Goal: Information Seeking & Learning: Find specific fact

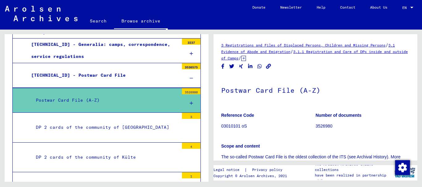
scroll to position [186, 0]
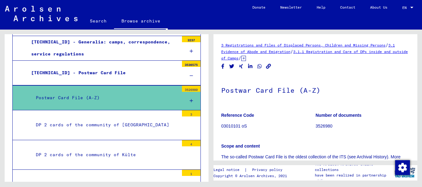
click at [116, 102] on div "Postwar Card File (A-Z)" at bounding box center [105, 98] width 148 height 12
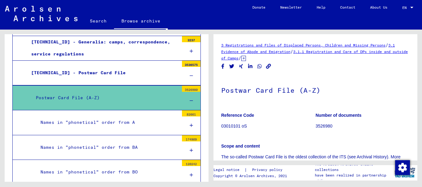
click at [116, 102] on div "Postwar Card File (A-Z)" at bounding box center [105, 98] width 148 height 12
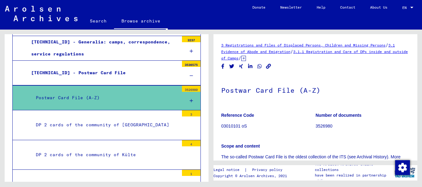
click at [185, 89] on div "3526980" at bounding box center [191, 89] width 19 height 6
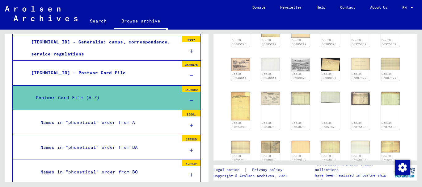
scroll to position [428, 0]
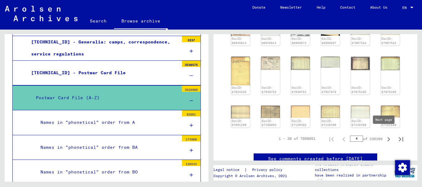
click at [384, 137] on icon "Next page" at bounding box center [388, 139] width 9 height 9
type input "*"
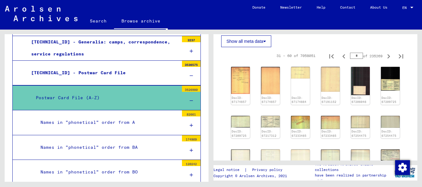
scroll to position [236, 0]
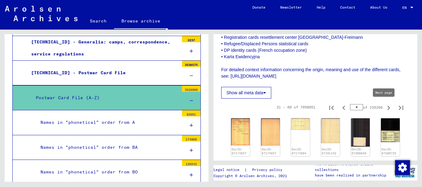
click at [384, 107] on icon "Next page" at bounding box center [388, 108] width 9 height 9
type input "*"
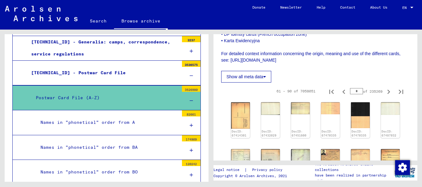
scroll to position [251, 0]
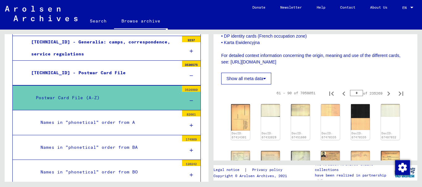
click at [266, 80] on icon at bounding box center [264, 79] width 3 height 4
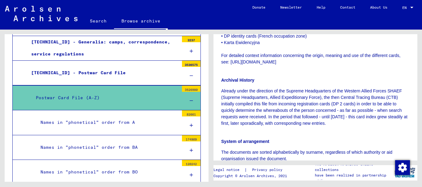
click at [414, 87] on div "3 Registrations and Files of Displaced Persons, Children and Missing Persons / …" at bounding box center [315, 97] width 204 height 127
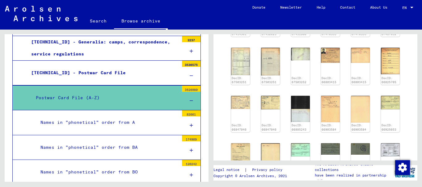
scroll to position [426, 0]
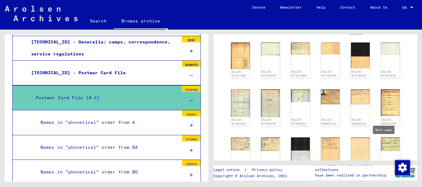
type input "*"
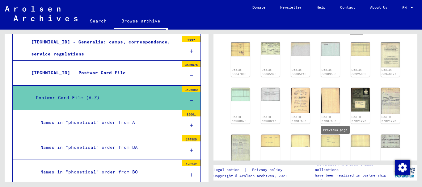
type input "*"
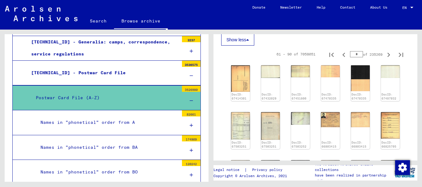
scroll to position [399, 0]
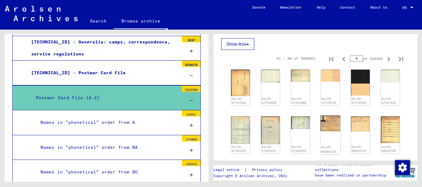
click at [324, 129] on img at bounding box center [330, 124] width 20 height 16
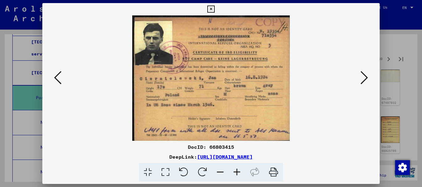
click at [236, 172] on icon at bounding box center [236, 172] width 17 height 19
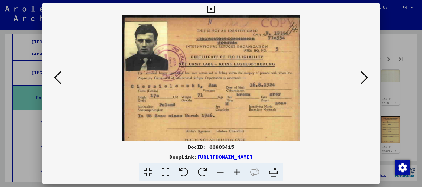
click at [236, 172] on icon at bounding box center [236, 172] width 17 height 19
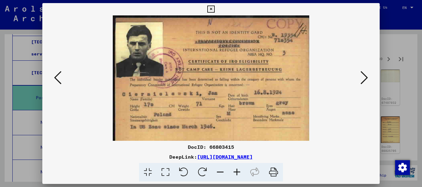
click at [359, 75] on button at bounding box center [363, 78] width 11 height 18
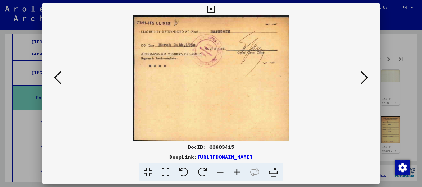
click at [359, 75] on button at bounding box center [363, 78] width 11 height 18
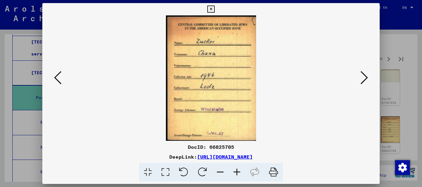
click at [359, 75] on button at bounding box center [363, 78] width 11 height 18
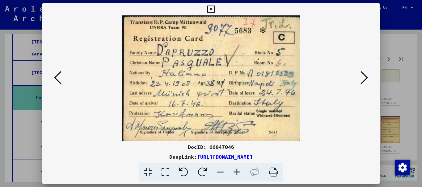
click at [359, 75] on button at bounding box center [363, 78] width 11 height 18
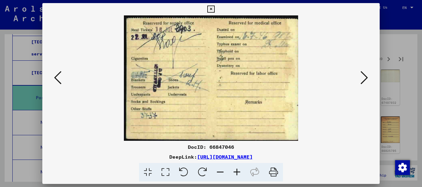
click at [359, 75] on button at bounding box center [363, 78] width 11 height 18
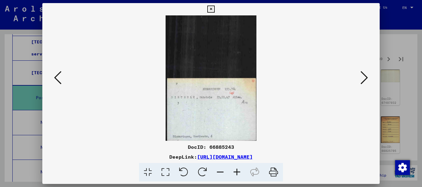
click at [359, 75] on button at bounding box center [363, 78] width 11 height 18
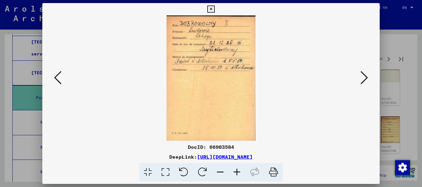
click at [359, 75] on button at bounding box center [363, 78] width 11 height 18
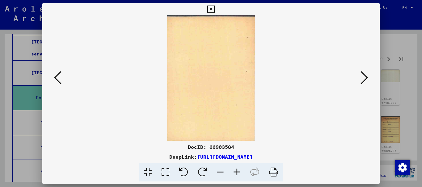
click at [359, 75] on button at bounding box center [363, 78] width 11 height 18
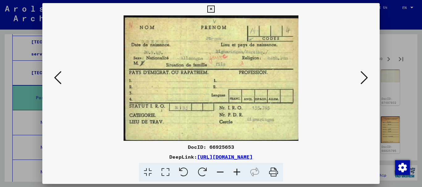
click at [359, 75] on button at bounding box center [363, 78] width 11 height 18
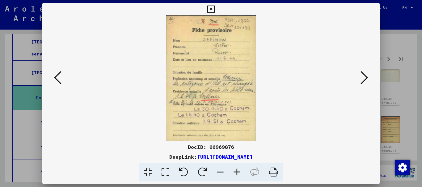
click at [359, 75] on button at bounding box center [363, 78] width 11 height 18
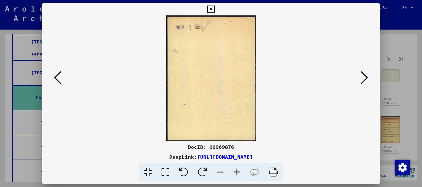
click at [359, 75] on button at bounding box center [363, 78] width 11 height 18
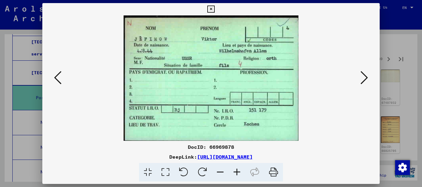
click at [359, 75] on button at bounding box center [363, 78] width 11 height 18
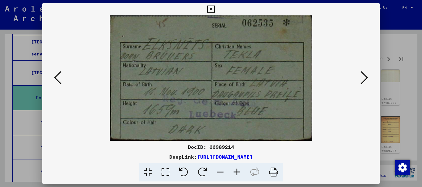
click at [359, 75] on button at bounding box center [363, 78] width 11 height 18
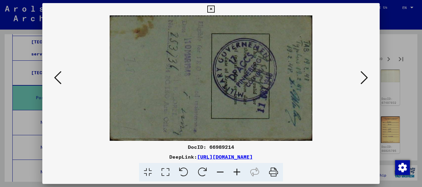
click at [359, 75] on button at bounding box center [363, 78] width 11 height 18
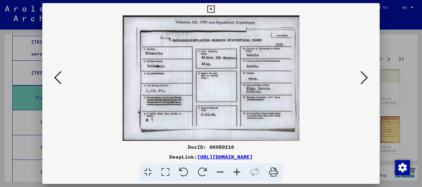
click at [359, 75] on button at bounding box center [363, 78] width 11 height 18
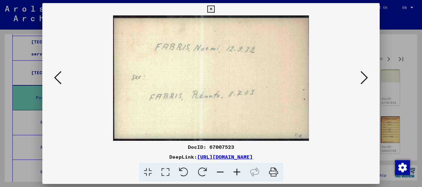
click at [359, 75] on button at bounding box center [363, 78] width 11 height 18
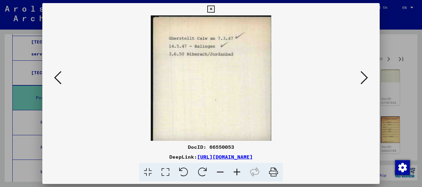
click at [359, 75] on button at bounding box center [363, 78] width 11 height 18
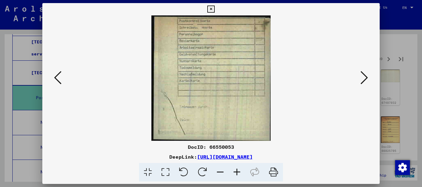
click at [359, 75] on button at bounding box center [363, 78] width 11 height 18
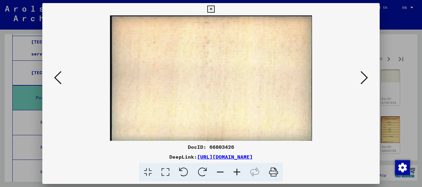
click at [359, 75] on button at bounding box center [363, 78] width 11 height 18
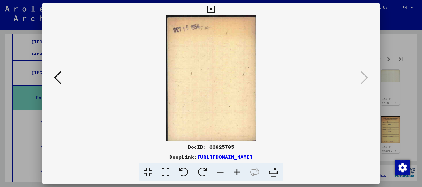
click at [209, 8] on icon at bounding box center [210, 9] width 7 height 7
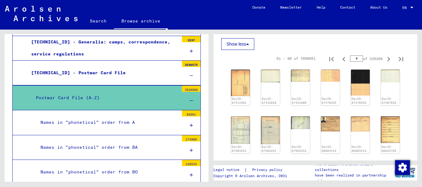
scroll to position [411, 0]
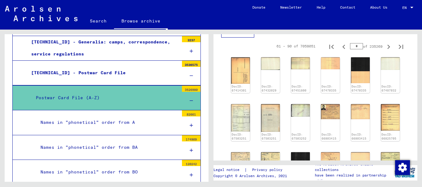
drag, startPoint x: 203, startPoint y: 61, endPoint x: 204, endPoint y: 64, distance: 3.2
click at [204, 64] on div "Archival tree of the Arolsen Archives 0 - Global Finding Aids 1 - Incarceration…" at bounding box center [107, 110] width 204 height 152
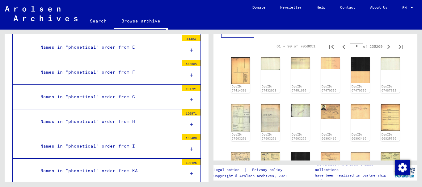
scroll to position [425, 0]
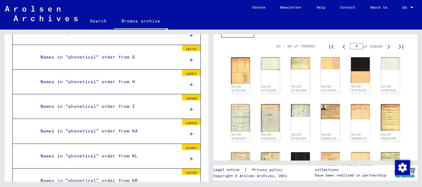
click at [115, 62] on div "Names in "phonetical" order from G" at bounding box center [107, 57] width 143 height 12
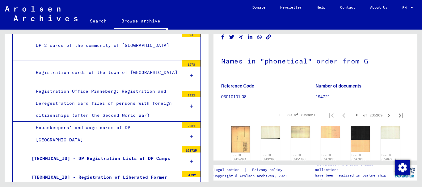
scroll to position [70, 0]
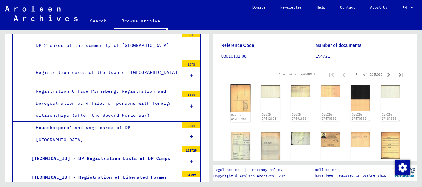
click at [232, 101] on img at bounding box center [240, 99] width 20 height 28
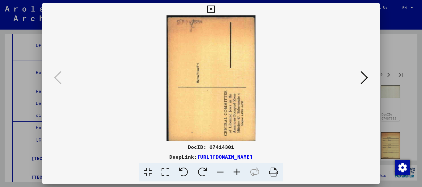
click at [362, 80] on icon at bounding box center [363, 77] width 7 height 15
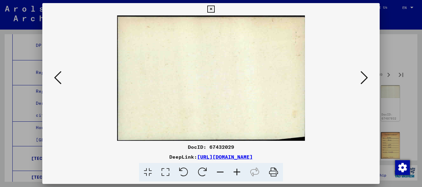
click at [362, 80] on icon at bounding box center [363, 77] width 7 height 15
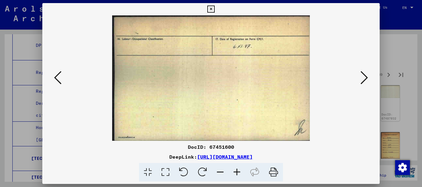
click at [362, 80] on icon at bounding box center [363, 77] width 7 height 15
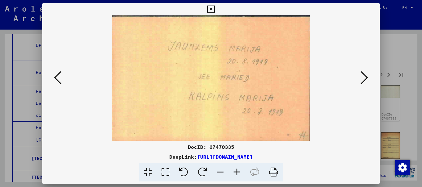
click at [362, 80] on icon at bounding box center [363, 77] width 7 height 15
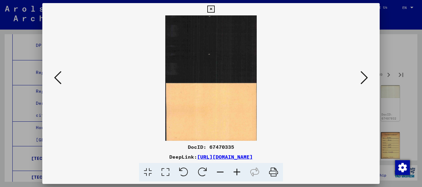
click at [362, 80] on icon at bounding box center [363, 77] width 7 height 15
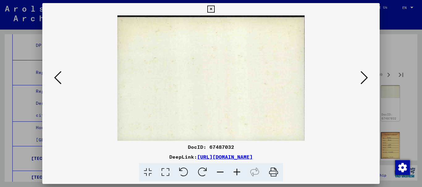
click at [362, 80] on icon at bounding box center [363, 77] width 7 height 15
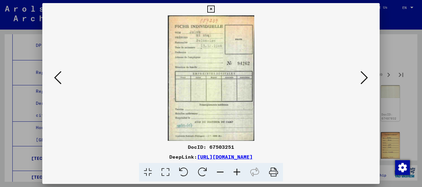
click at [362, 80] on icon at bounding box center [363, 77] width 7 height 15
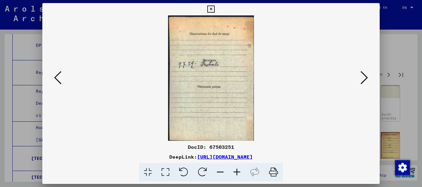
click at [362, 80] on icon at bounding box center [363, 77] width 7 height 15
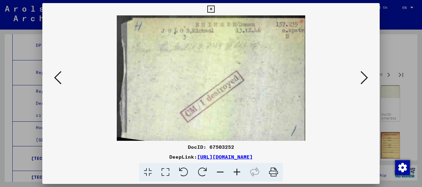
click at [362, 80] on icon at bounding box center [363, 77] width 7 height 15
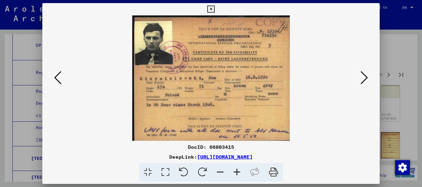
click at [362, 80] on icon at bounding box center [363, 77] width 7 height 15
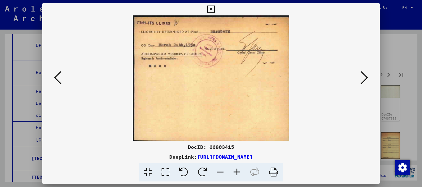
click at [362, 80] on icon at bounding box center [363, 77] width 7 height 15
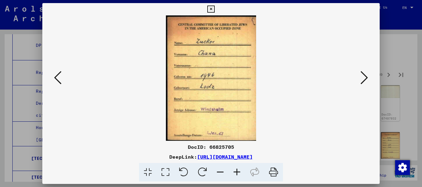
click at [362, 80] on icon at bounding box center [363, 77] width 7 height 15
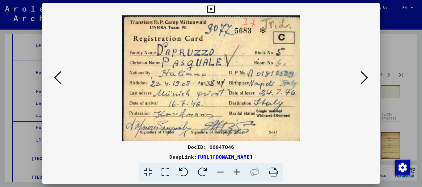
click at [362, 80] on icon at bounding box center [363, 77] width 7 height 15
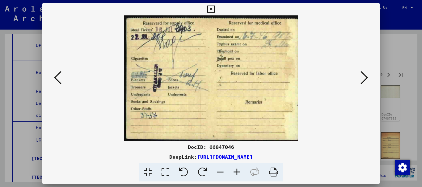
click at [362, 80] on icon at bounding box center [363, 77] width 7 height 15
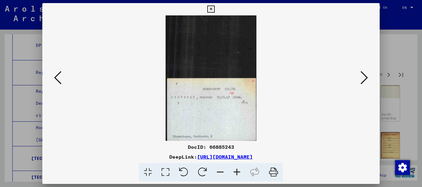
click at [362, 80] on icon at bounding box center [363, 77] width 7 height 15
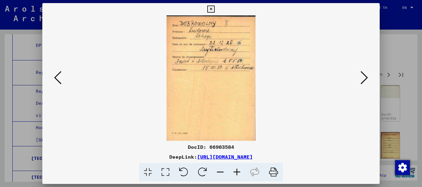
click at [362, 80] on icon at bounding box center [363, 77] width 7 height 15
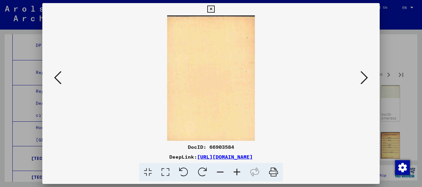
click at [362, 80] on icon at bounding box center [363, 77] width 7 height 15
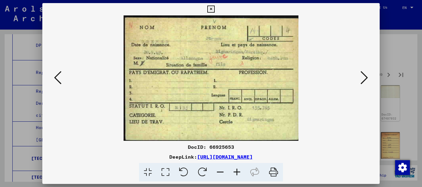
click at [362, 80] on icon at bounding box center [363, 77] width 7 height 15
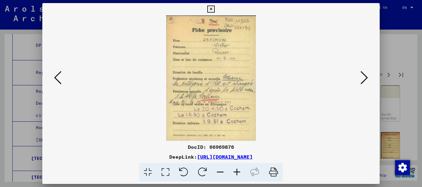
click at [362, 80] on icon at bounding box center [363, 77] width 7 height 15
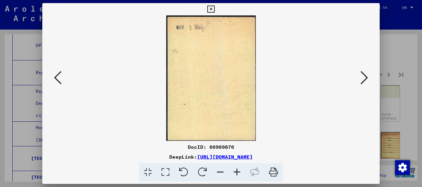
click at [362, 80] on icon at bounding box center [363, 77] width 7 height 15
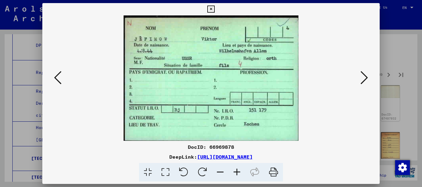
click at [362, 80] on icon at bounding box center [363, 77] width 7 height 15
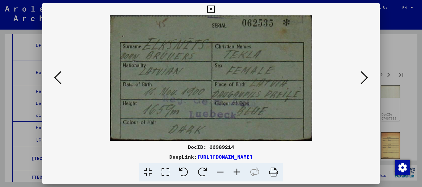
click at [362, 80] on icon at bounding box center [363, 77] width 7 height 15
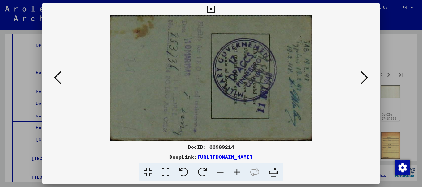
click at [362, 80] on icon at bounding box center [363, 77] width 7 height 15
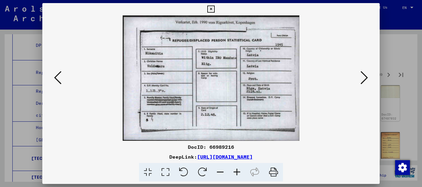
click at [362, 80] on icon at bounding box center [363, 77] width 7 height 15
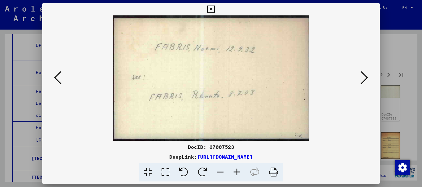
click at [362, 80] on icon at bounding box center [363, 77] width 7 height 15
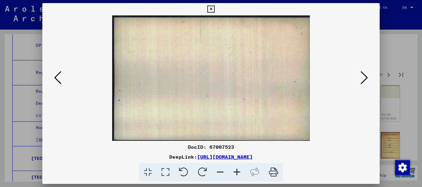
click at [362, 80] on icon at bounding box center [363, 77] width 7 height 15
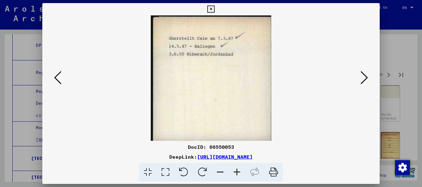
click at [362, 80] on icon at bounding box center [363, 77] width 7 height 15
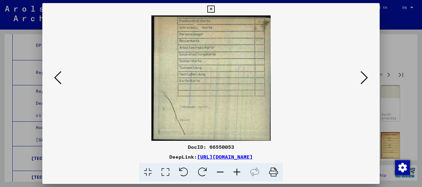
click at [362, 80] on icon at bounding box center [363, 77] width 7 height 15
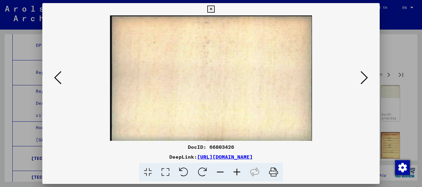
click at [362, 80] on icon at bounding box center [363, 77] width 7 height 15
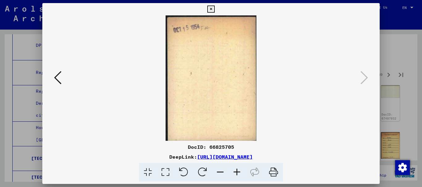
click at [213, 9] on icon at bounding box center [210, 9] width 7 height 7
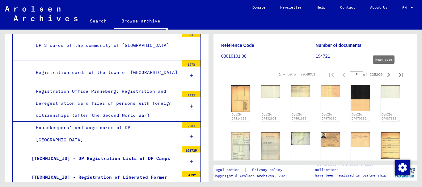
click at [386, 74] on icon "Next page" at bounding box center [388, 75] width 9 height 9
type input "*"
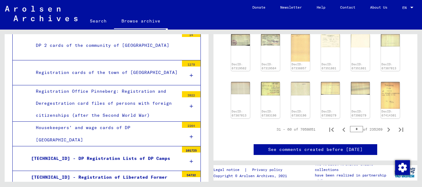
scroll to position [248, 0]
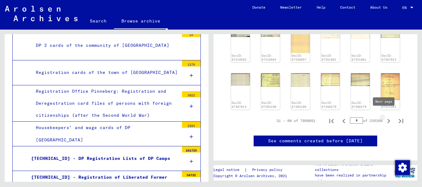
click at [384, 117] on icon "Next page" at bounding box center [388, 121] width 9 height 9
type input "*"
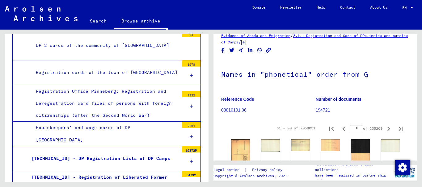
scroll to position [0, 0]
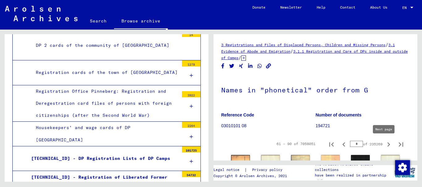
click at [384, 143] on icon "Next page" at bounding box center [388, 144] width 9 height 9
type input "*"
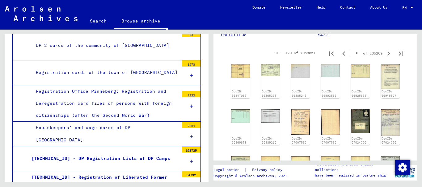
scroll to position [94, 0]
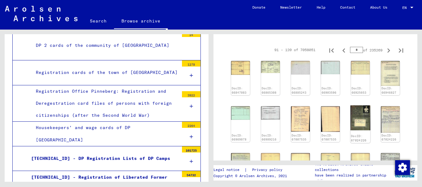
click at [360, 116] on img at bounding box center [360, 118] width 20 height 25
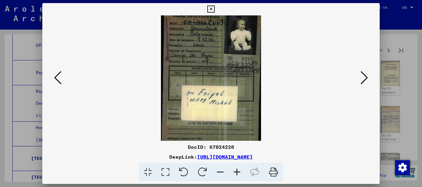
click at [210, 8] on icon at bounding box center [210, 9] width 7 height 7
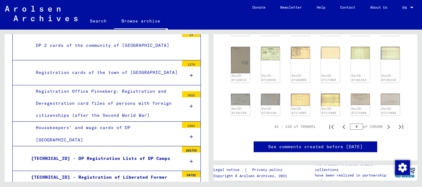
scroll to position [249, 0]
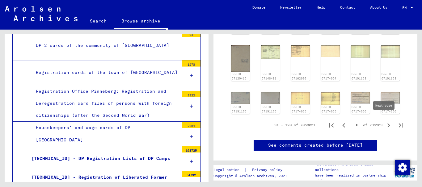
click at [387, 123] on icon "Next page" at bounding box center [388, 125] width 3 height 4
type input "*"
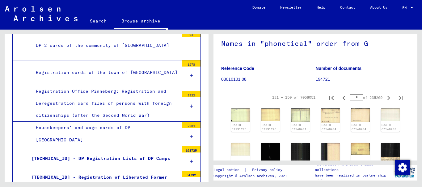
scroll to position [42, 0]
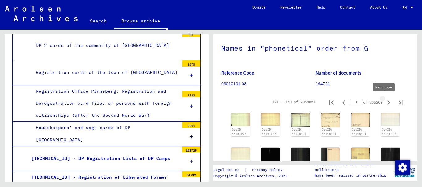
click at [384, 103] on icon "Next page" at bounding box center [388, 102] width 9 height 9
type input "*"
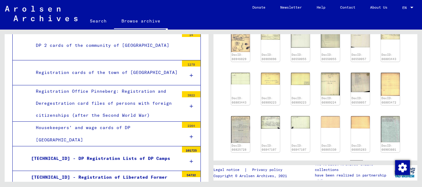
scroll to position [287, 0]
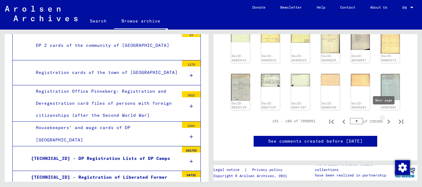
click at [385, 118] on icon "Next page" at bounding box center [388, 122] width 9 height 9
type input "*"
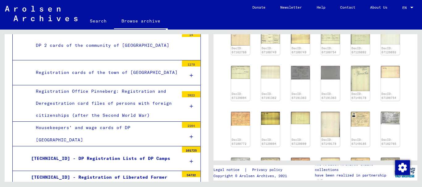
scroll to position [196, 0]
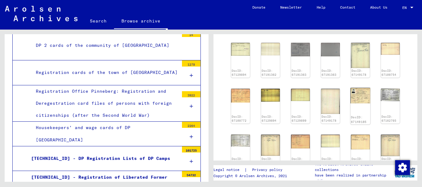
click at [360, 96] on img at bounding box center [360, 95] width 20 height 15
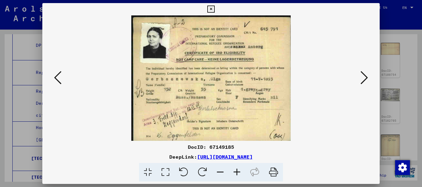
click at [232, 170] on icon at bounding box center [236, 172] width 17 height 19
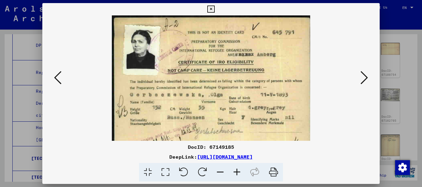
click at [232, 170] on icon at bounding box center [236, 172] width 17 height 19
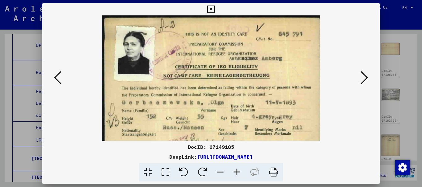
click at [232, 170] on icon at bounding box center [236, 172] width 17 height 19
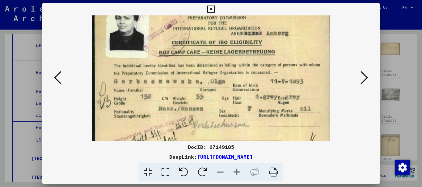
scroll to position [40, 0]
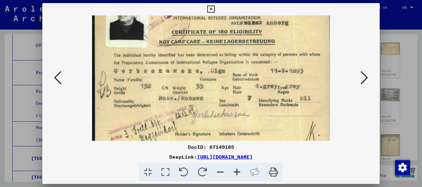
drag, startPoint x: 235, startPoint y: 117, endPoint x: 240, endPoint y: 77, distance: 39.8
click at [240, 77] on img at bounding box center [211, 69] width 238 height 187
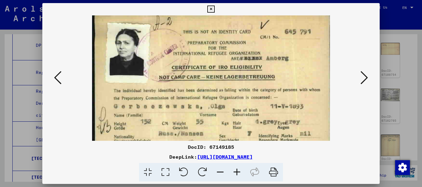
scroll to position [0, 0]
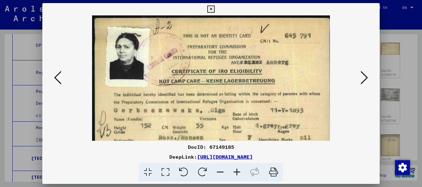
drag, startPoint x: 240, startPoint y: 77, endPoint x: 265, endPoint y: 144, distance: 71.2
click at [265, 144] on div "DocID: 67149185 DeepLink: [URL][DOMAIN_NAME]" at bounding box center [210, 92] width 337 height 179
click at [212, 7] on icon at bounding box center [210, 9] width 7 height 7
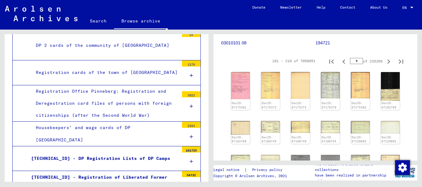
scroll to position [77, 0]
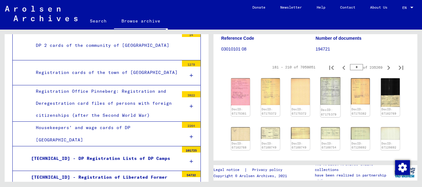
click at [331, 90] on img at bounding box center [330, 90] width 20 height 27
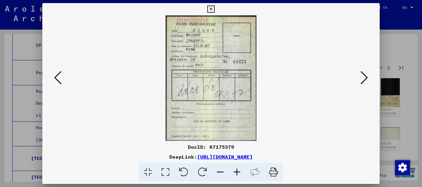
click at [210, 9] on icon at bounding box center [210, 9] width 7 height 7
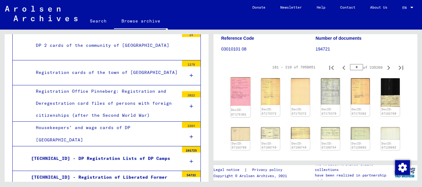
click at [241, 94] on img at bounding box center [240, 91] width 20 height 29
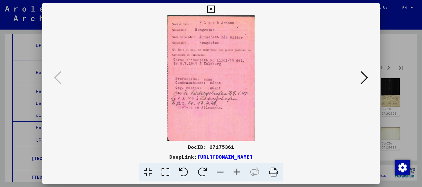
click at [211, 9] on icon at bounding box center [210, 9] width 7 height 7
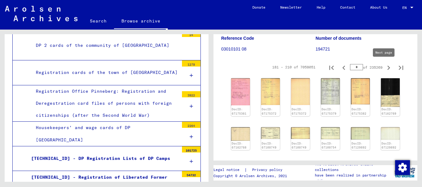
click at [385, 66] on icon "Next page" at bounding box center [388, 68] width 9 height 9
type input "*"
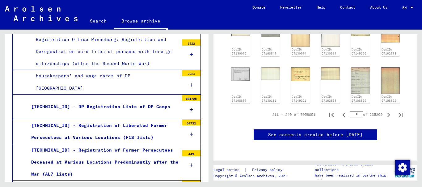
scroll to position [303, 0]
click at [387, 113] on icon "Next page" at bounding box center [388, 115] width 3 height 4
type input "*"
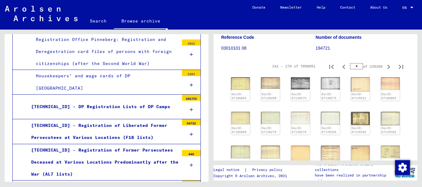
scroll to position [75, 0]
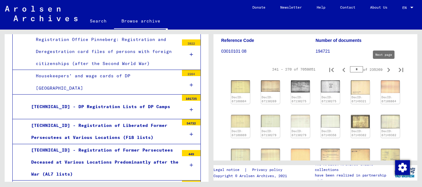
click at [387, 69] on icon "Next page" at bounding box center [388, 70] width 3 height 4
type input "**"
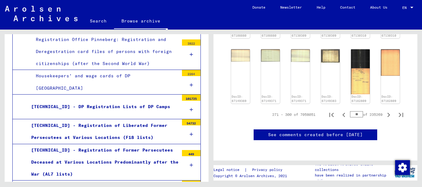
scroll to position [310, 0]
click at [384, 111] on icon "Next page" at bounding box center [388, 115] width 9 height 9
type input "**"
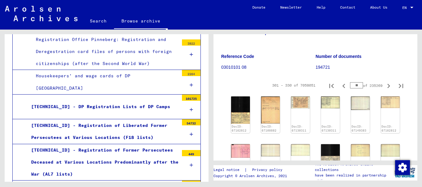
scroll to position [49, 0]
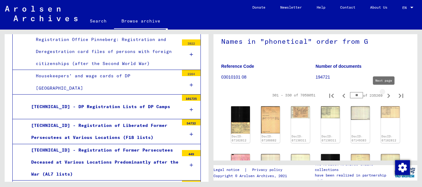
click at [387, 96] on icon "Next page" at bounding box center [388, 96] width 3 height 4
type input "**"
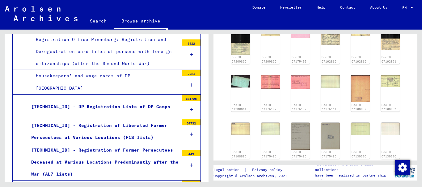
scroll to position [258, 0]
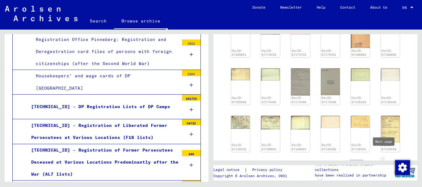
click at [384, 160] on icon "Next page" at bounding box center [388, 164] width 9 height 9
type input "**"
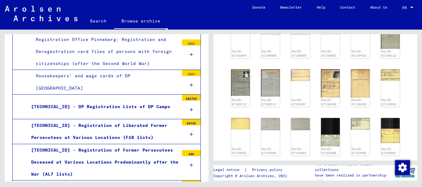
scroll to position [194, 0]
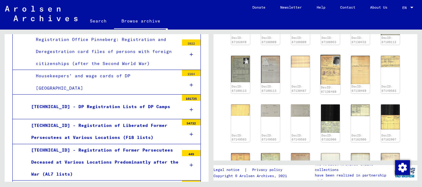
click at [325, 69] on img at bounding box center [330, 70] width 20 height 30
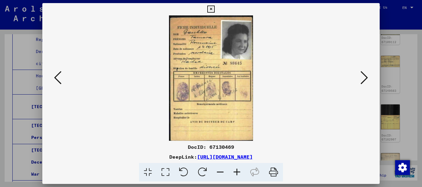
click at [236, 172] on icon at bounding box center [236, 172] width 17 height 19
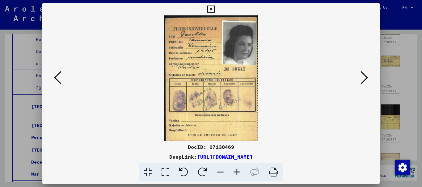
click at [236, 172] on icon at bounding box center [236, 172] width 17 height 19
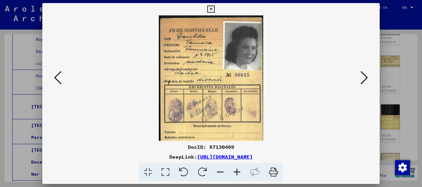
click at [236, 172] on icon at bounding box center [236, 172] width 17 height 19
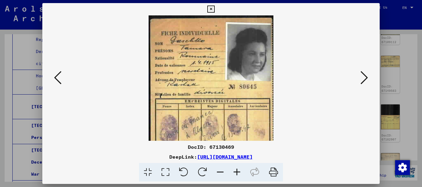
click at [236, 172] on icon at bounding box center [236, 172] width 17 height 19
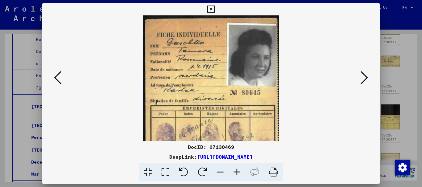
click at [236, 172] on icon at bounding box center [236, 172] width 17 height 19
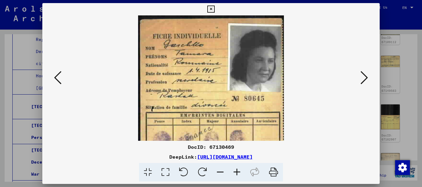
click at [236, 172] on icon at bounding box center [236, 172] width 17 height 19
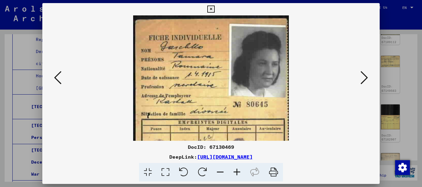
click at [236, 172] on icon at bounding box center [236, 172] width 17 height 19
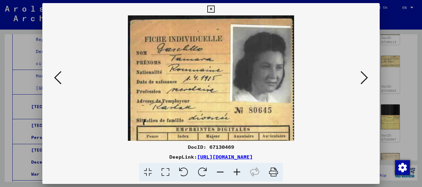
click at [236, 172] on icon at bounding box center [236, 172] width 17 height 19
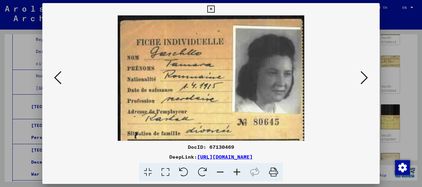
click at [212, 9] on icon at bounding box center [210, 9] width 7 height 7
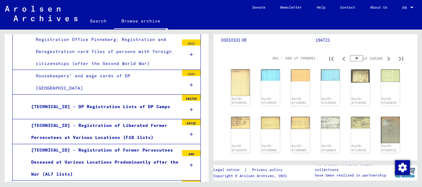
scroll to position [48, 0]
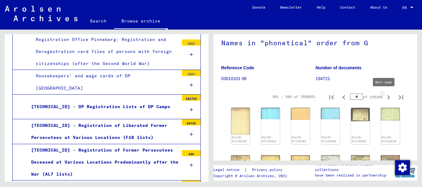
click at [385, 97] on icon "Next page" at bounding box center [388, 97] width 9 height 9
type input "**"
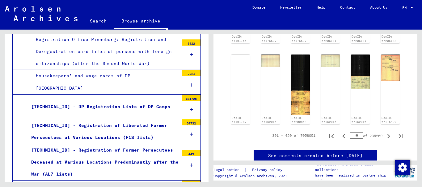
scroll to position [348, 0]
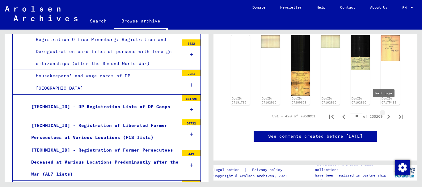
click at [384, 113] on icon "Next page" at bounding box center [388, 117] width 9 height 9
type input "**"
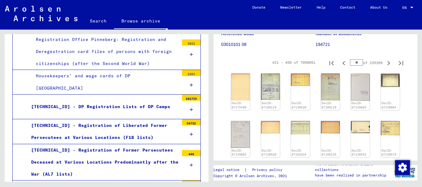
scroll to position [74, 0]
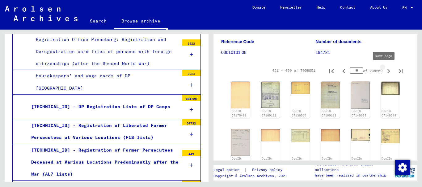
click at [385, 69] on icon "Next page" at bounding box center [388, 71] width 9 height 9
type input "**"
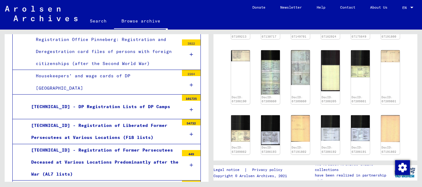
scroll to position [357, 0]
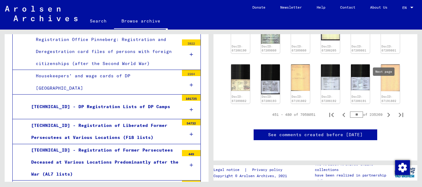
click at [384, 111] on icon "Next page" at bounding box center [388, 115] width 9 height 9
type input "**"
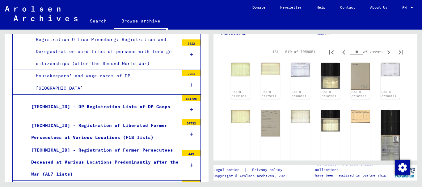
scroll to position [55, 0]
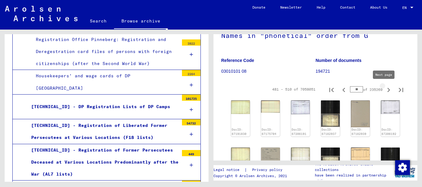
click at [384, 91] on icon "Next page" at bounding box center [388, 90] width 9 height 9
type input "**"
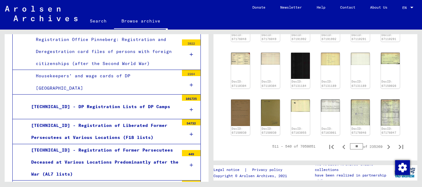
scroll to position [303, 0]
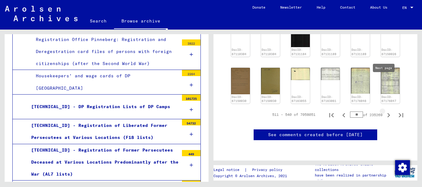
click at [387, 113] on icon "Next page" at bounding box center [388, 115] width 3 height 4
type input "**"
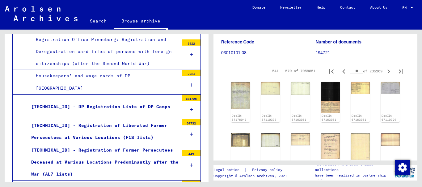
scroll to position [69, 0]
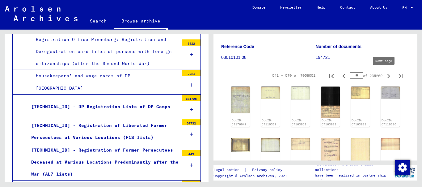
click at [384, 73] on icon "Next page" at bounding box center [388, 76] width 9 height 9
type input "**"
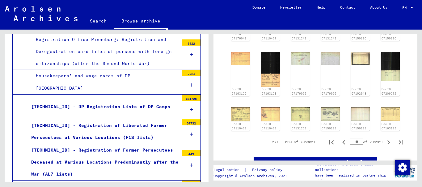
scroll to position [258, 0]
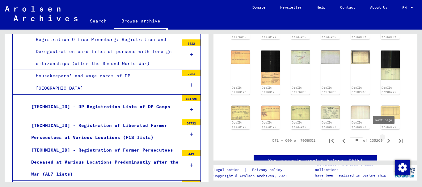
click at [384, 137] on icon "Next page" at bounding box center [388, 141] width 9 height 9
type input "**"
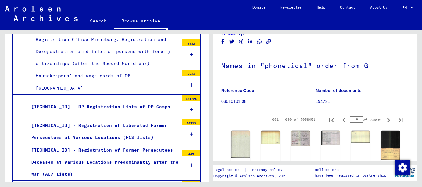
scroll to position [23, 0]
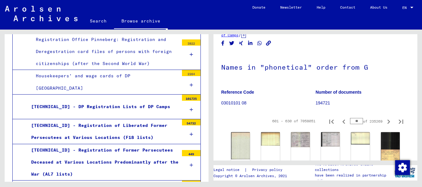
click at [138, 105] on div "[TECHNICAL_ID] - DP Registration Lists of DP Camps" at bounding box center [103, 107] width 152 height 12
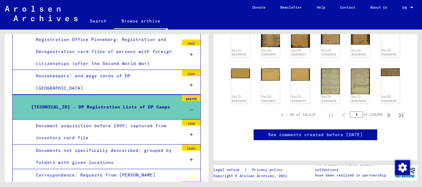
scroll to position [373, 0]
click at [384, 111] on icon "Next page" at bounding box center [388, 115] width 9 height 9
type input "*"
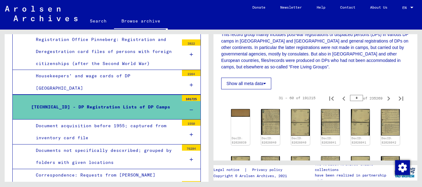
scroll to position [121, 0]
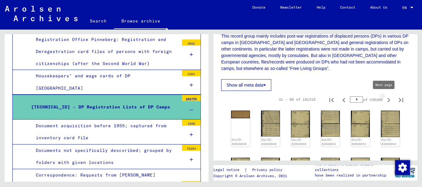
click at [384, 101] on icon "Next page" at bounding box center [388, 100] width 9 height 9
type input "*"
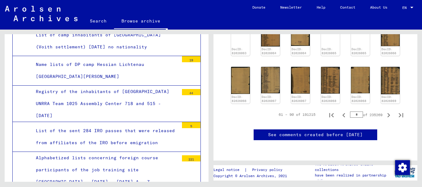
scroll to position [3864, 0]
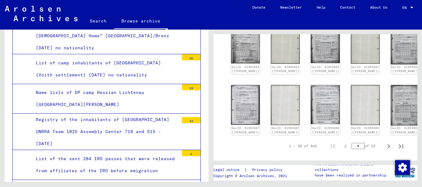
scroll to position [421, 0]
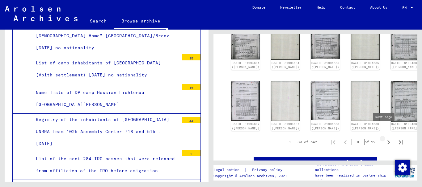
click at [386, 138] on icon "Next page" at bounding box center [388, 142] width 9 height 9
type input "*"
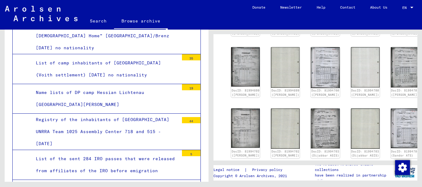
scroll to position [392, 0]
click at [311, 150] on div "DocID: 81994703 (Dijabbar ASIS)" at bounding box center [325, 154] width 29 height 9
click at [310, 107] on img at bounding box center [325, 128] width 30 height 42
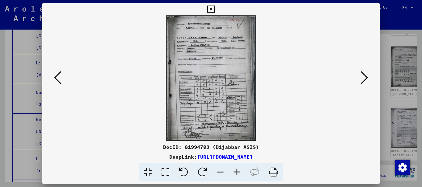
click at [235, 170] on icon at bounding box center [236, 172] width 17 height 19
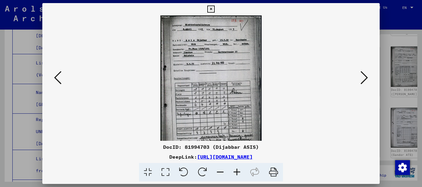
click at [235, 170] on icon at bounding box center [236, 172] width 17 height 19
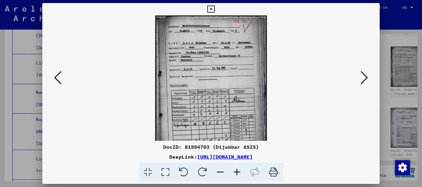
click at [235, 170] on icon at bounding box center [236, 172] width 17 height 19
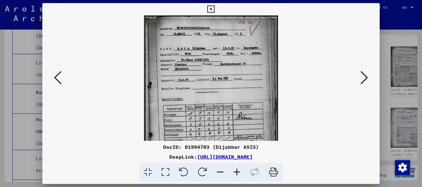
click at [235, 170] on icon at bounding box center [236, 172] width 17 height 19
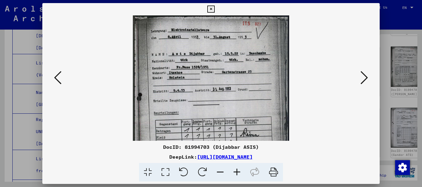
click at [235, 170] on icon at bounding box center [236, 172] width 17 height 19
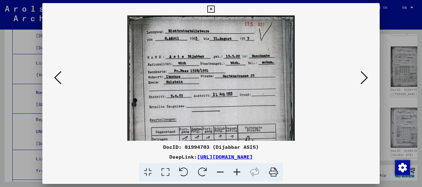
click at [235, 170] on icon at bounding box center [236, 172] width 17 height 19
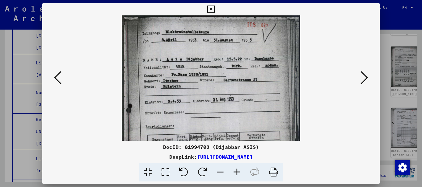
click at [235, 170] on icon at bounding box center [236, 172] width 17 height 19
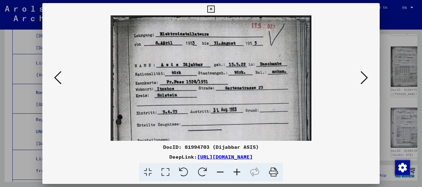
click at [235, 170] on icon at bounding box center [236, 172] width 17 height 19
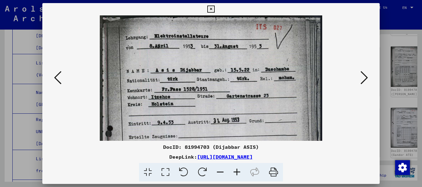
click at [235, 170] on icon at bounding box center [236, 172] width 17 height 19
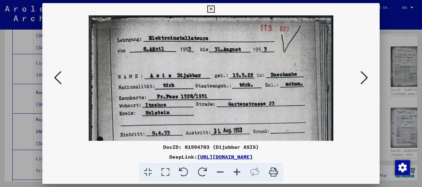
click at [235, 170] on icon at bounding box center [236, 172] width 17 height 19
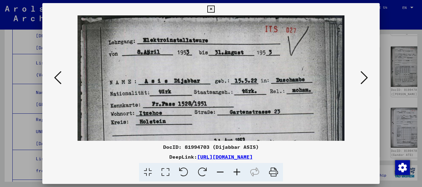
click at [235, 170] on icon at bounding box center [236, 172] width 17 height 19
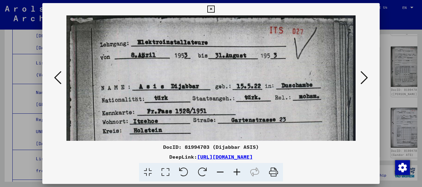
click at [235, 170] on icon at bounding box center [236, 172] width 17 height 19
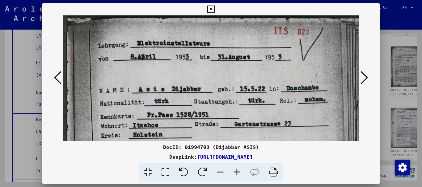
click at [367, 75] on icon at bounding box center [363, 77] width 7 height 15
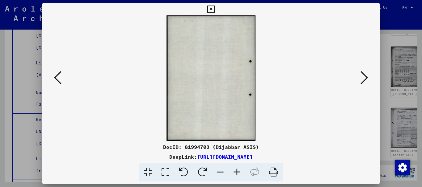
click at [367, 75] on icon at bounding box center [363, 77] width 7 height 15
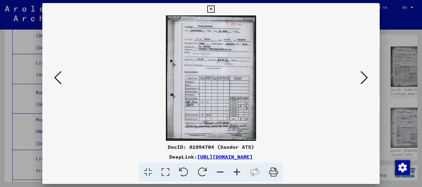
click at [362, 78] on icon at bounding box center [363, 77] width 7 height 15
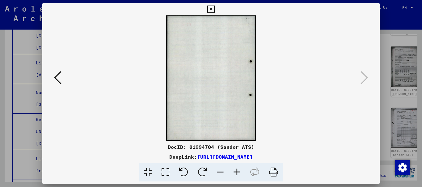
click at [211, 7] on icon at bounding box center [210, 9] width 7 height 7
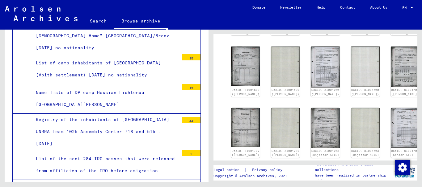
click at [321, 6] on link "Help" at bounding box center [320, 7] width 23 height 15
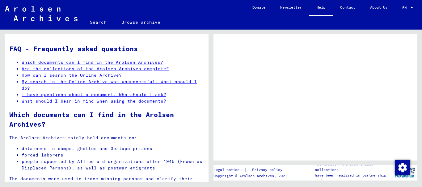
click at [68, 61] on link "Which documents can I find in the Arolsen Archives?" at bounding box center [92, 63] width 141 height 6
